Goal: Check status

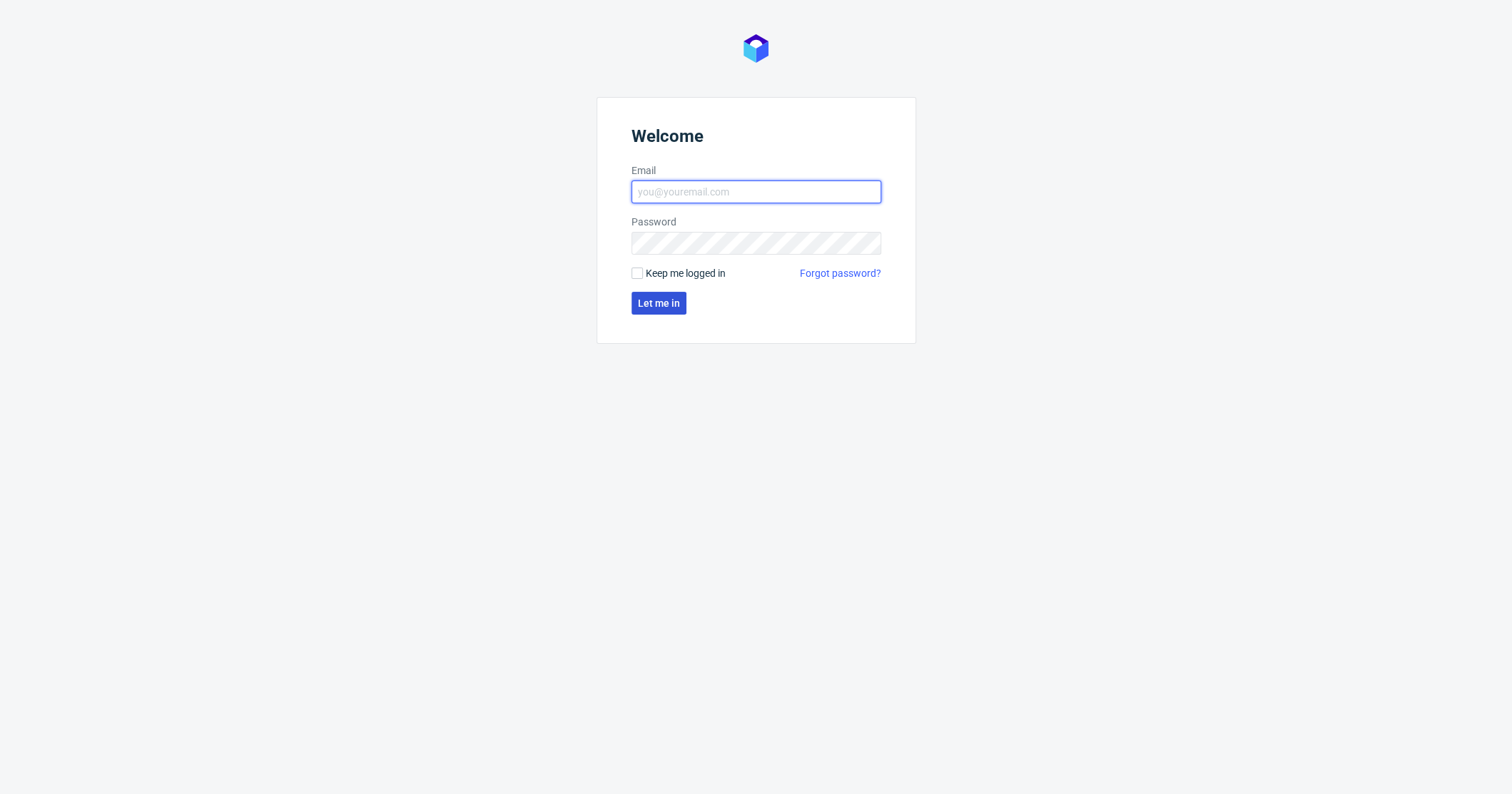
type input "[PERSON_NAME][EMAIL_ADDRESS][PERSON_NAME][DOMAIN_NAME]"
click at [643, 309] on button "Let me in" at bounding box center [658, 303] width 55 height 23
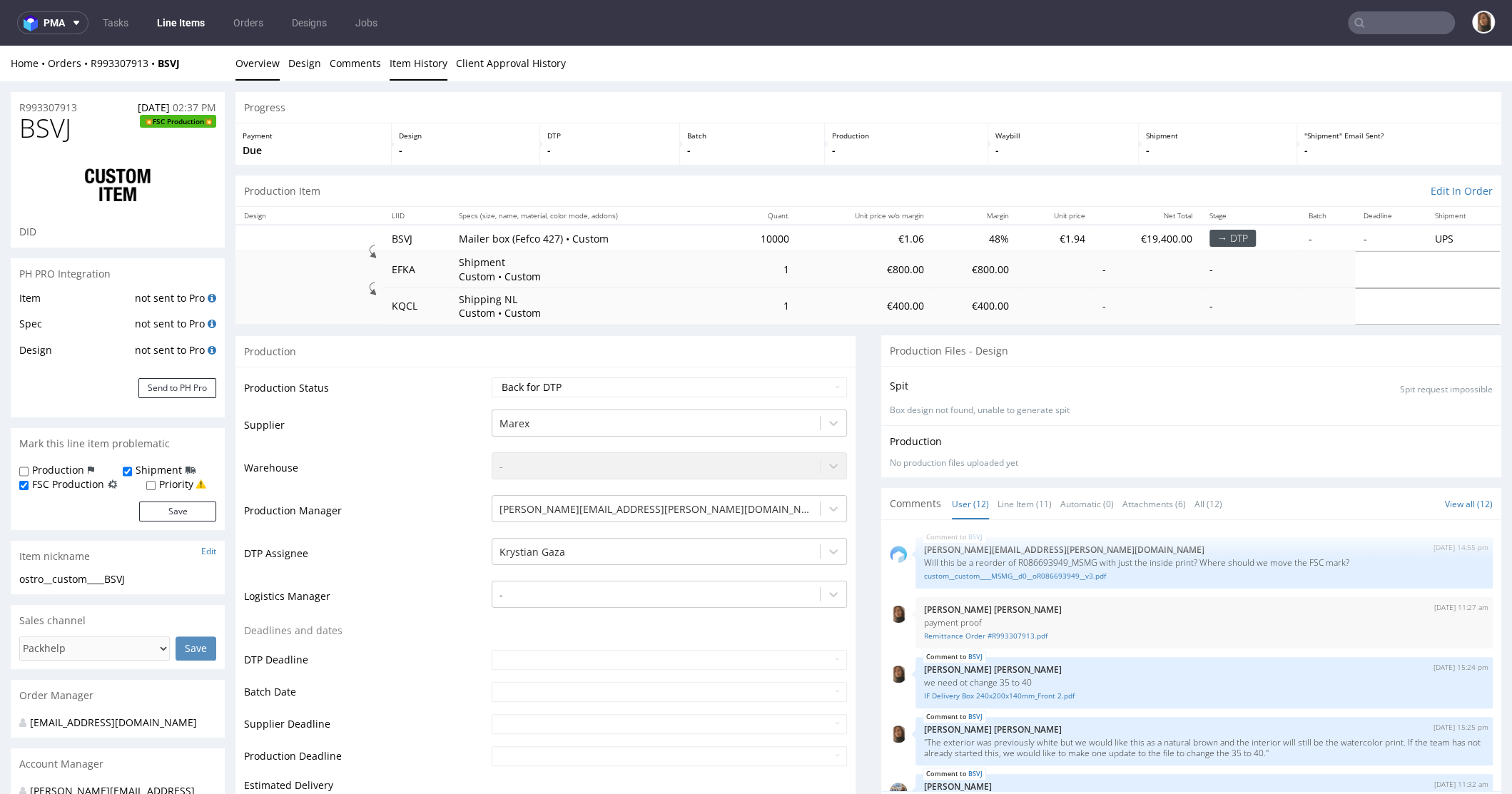
click at [411, 63] on link "Item History" at bounding box center [418, 63] width 57 height 35
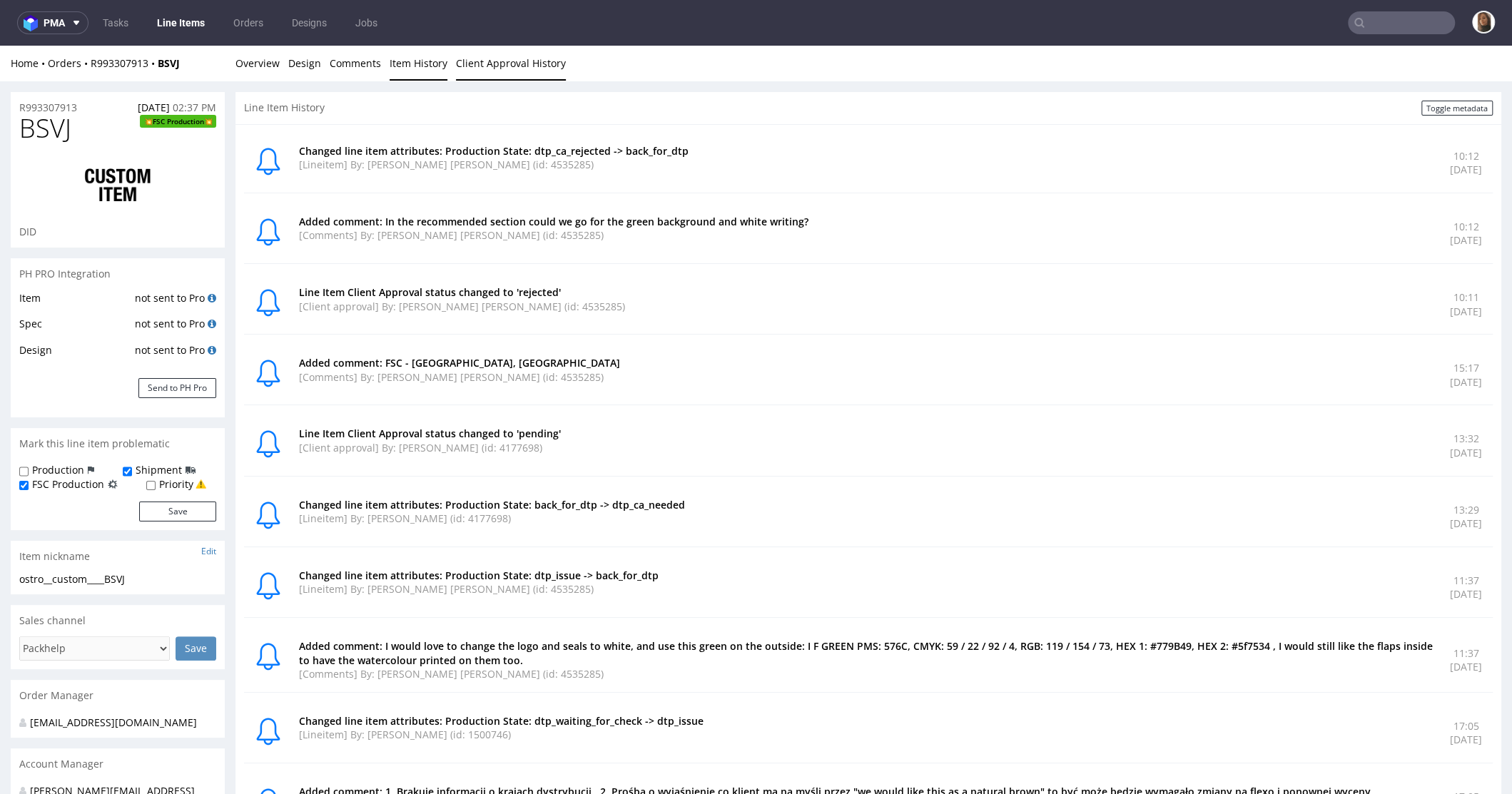
click at [478, 62] on link "Client Approval History" at bounding box center [511, 63] width 110 height 35
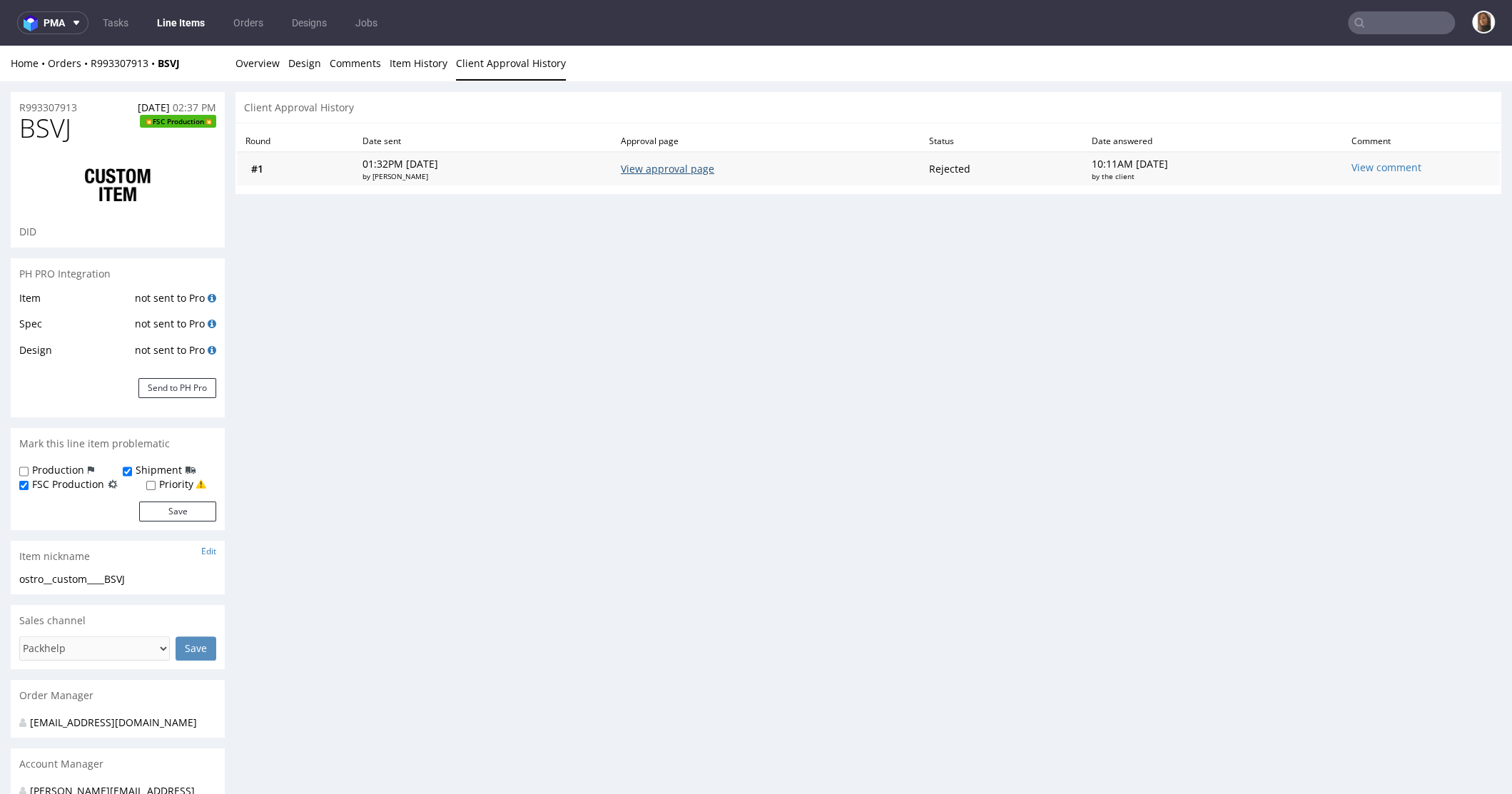
click at [715, 165] on link "View approval page" at bounding box center [668, 168] width 94 height 13
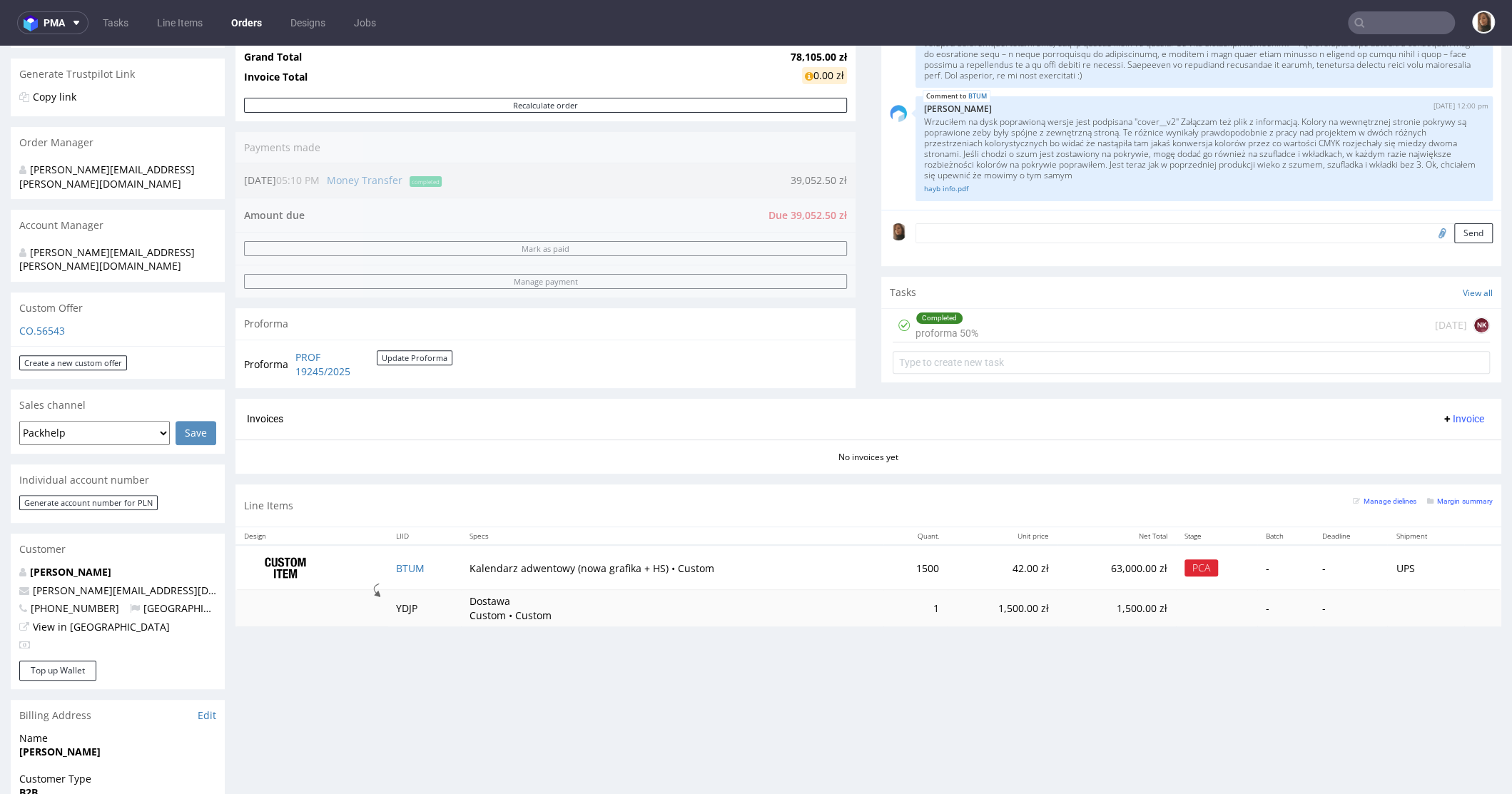
scroll to position [223, 0]
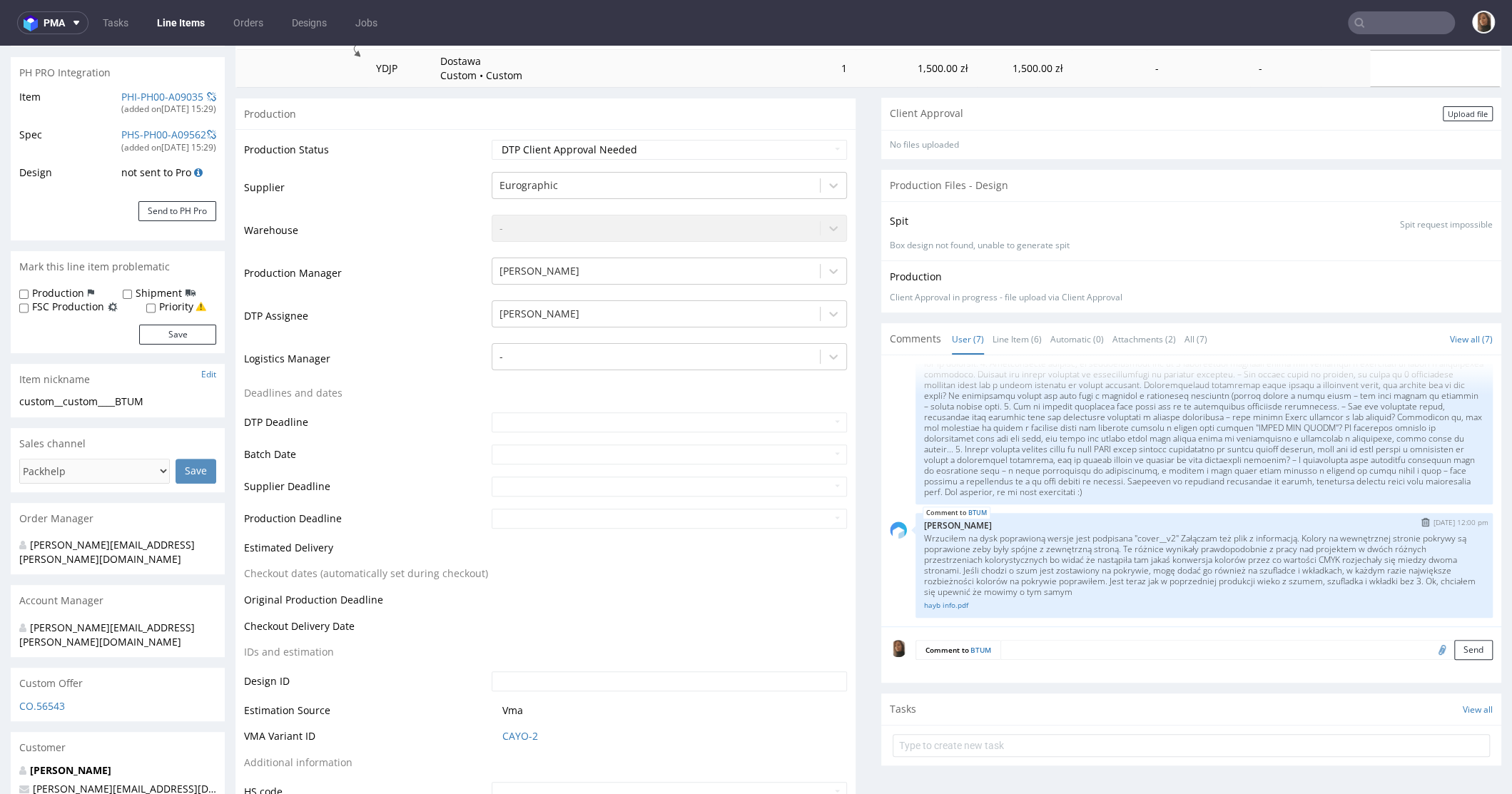
scroll to position [397, 0]
